Goal: Transaction & Acquisition: Purchase product/service

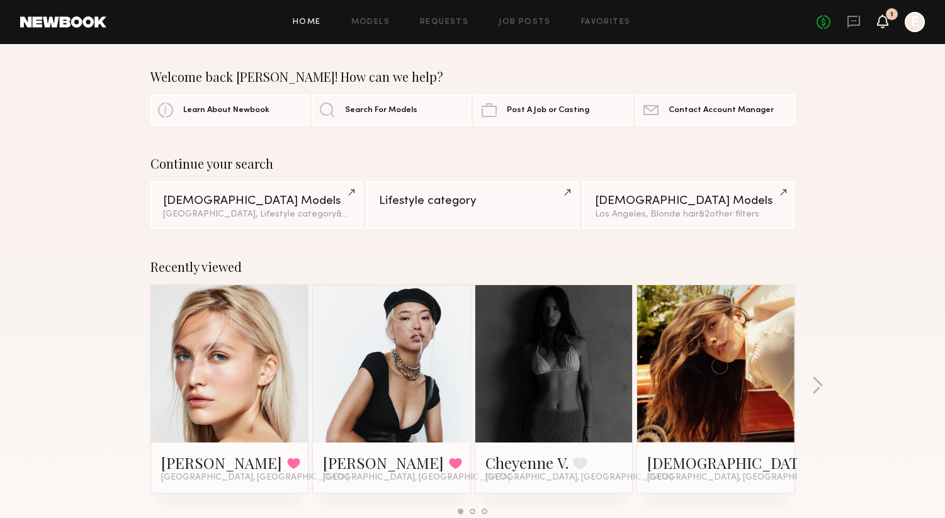
click at [884, 19] on icon at bounding box center [883, 20] width 10 height 9
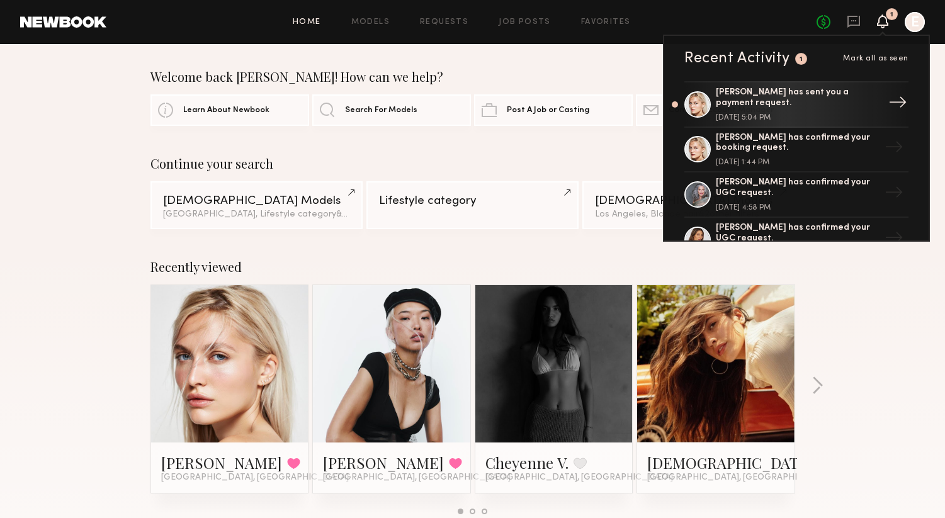
click at [847, 94] on div "[PERSON_NAME] has sent you a payment request." at bounding box center [798, 98] width 164 height 21
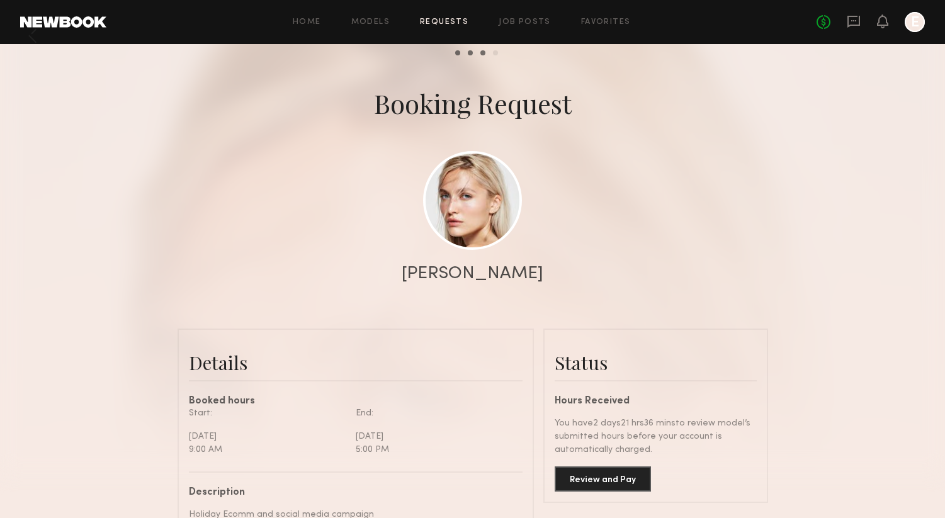
scroll to position [1310, 0]
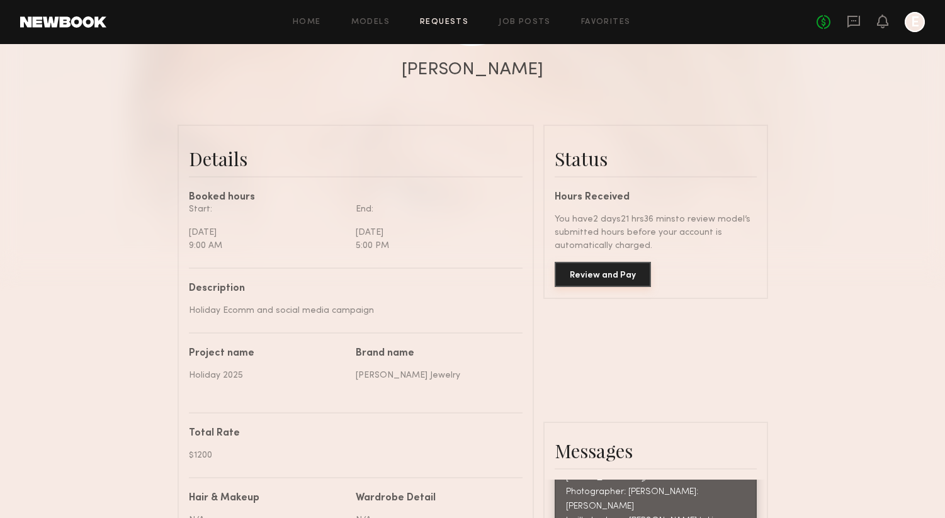
click at [601, 271] on button "Review and Pay" at bounding box center [603, 274] width 96 height 25
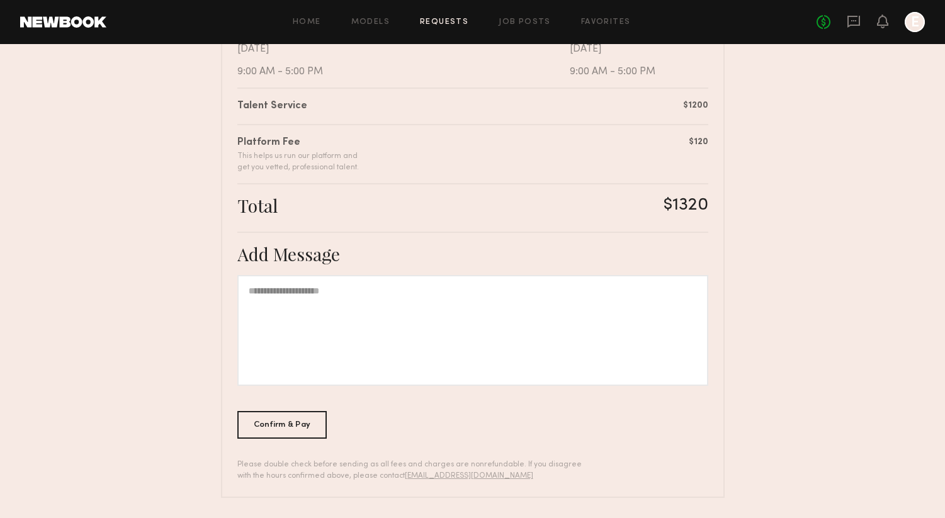
scroll to position [286, 0]
click at [398, 332] on div at bounding box center [472, 331] width 471 height 111
drag, startPoint x: 398, startPoint y: 332, endPoint x: 310, endPoint y: 428, distance: 129.7
click at [310, 428] on div "Confirm & Pay" at bounding box center [282, 425] width 90 height 28
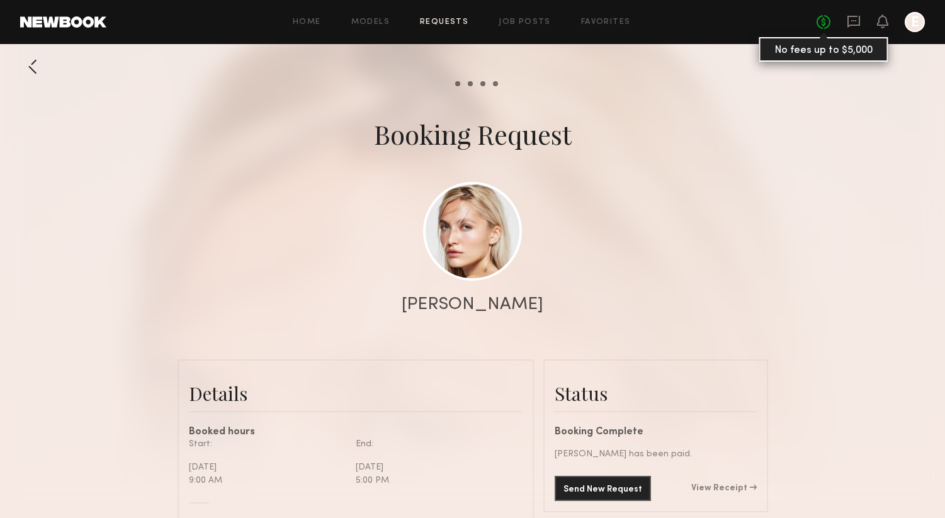
click at [821, 21] on link "No fees up to $5,000" at bounding box center [824, 22] width 14 height 14
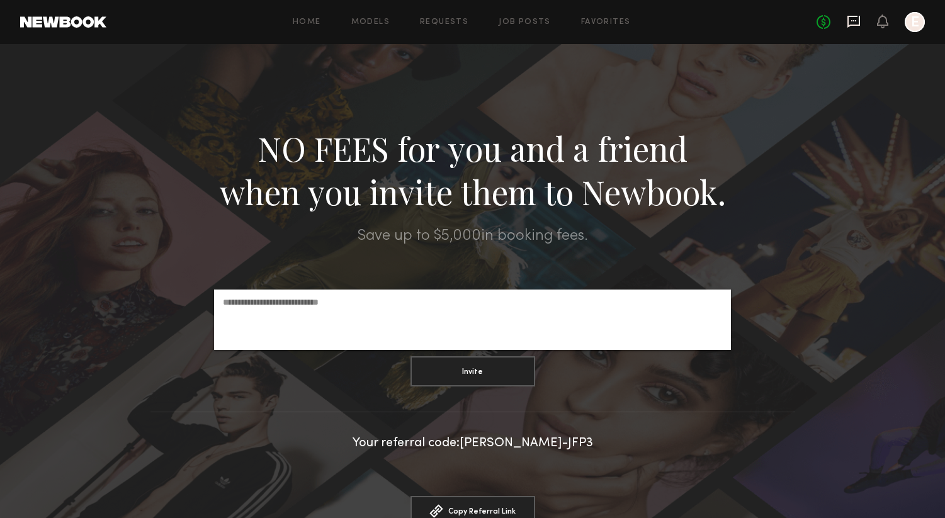
click at [852, 18] on icon at bounding box center [854, 21] width 14 height 14
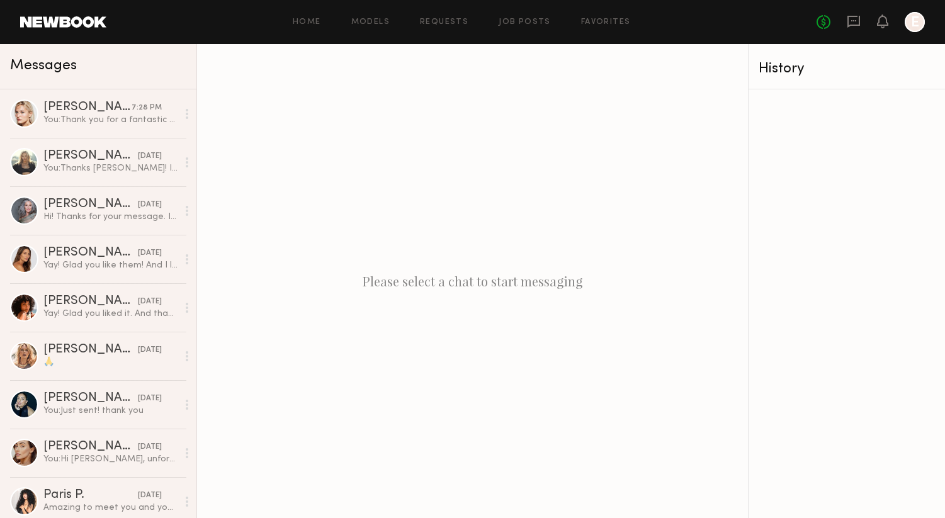
click at [915, 21] on div at bounding box center [915, 22] width 20 height 20
